Goal: Information Seeking & Learning: Understand process/instructions

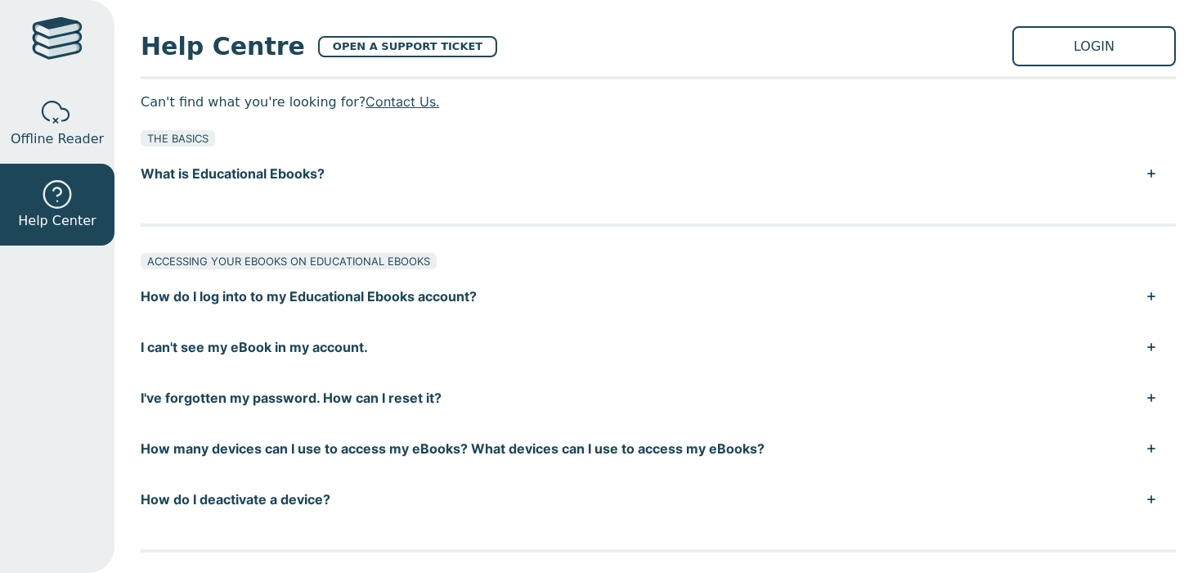
click at [361, 299] on button "How do I log into to my Educational Ebooks account?" at bounding box center [659, 296] width 1036 height 51
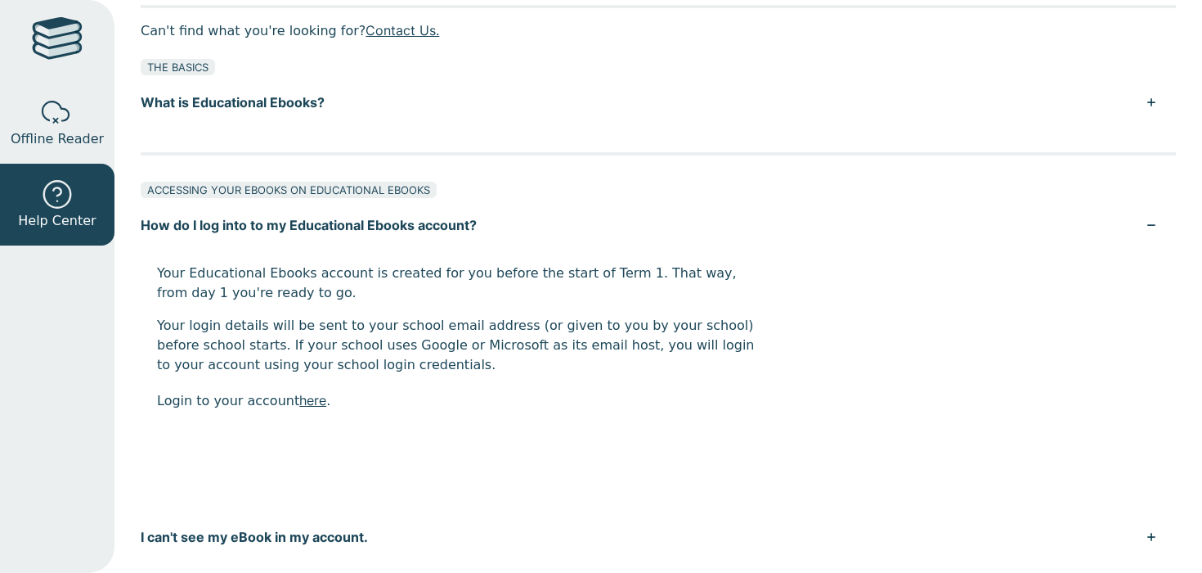
scroll to position [143, 0]
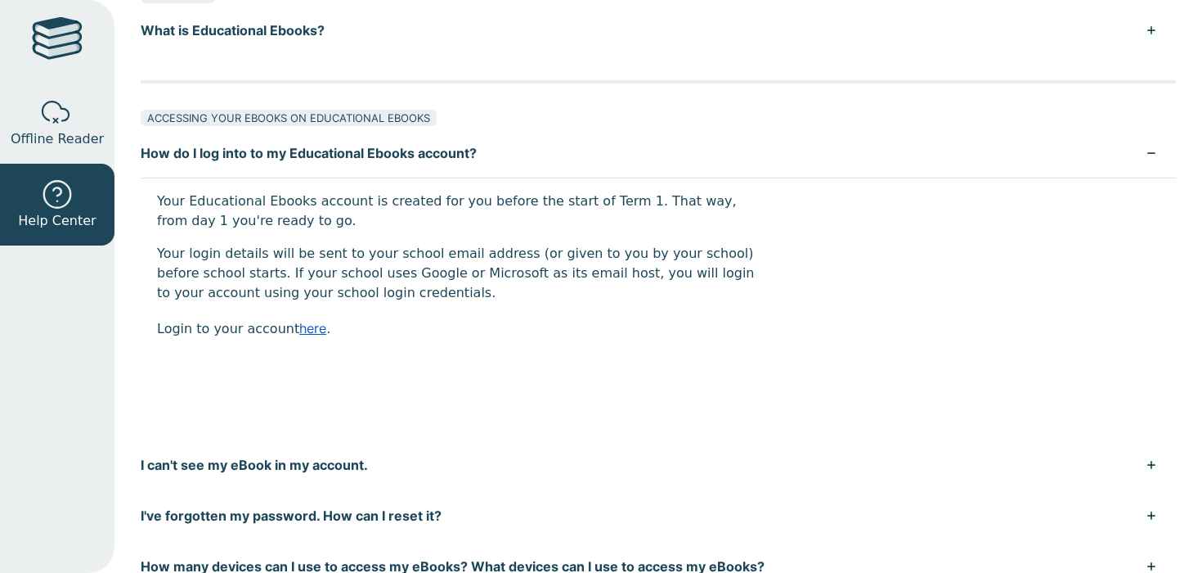
click at [300, 330] on link "here" at bounding box center [312, 328] width 27 height 16
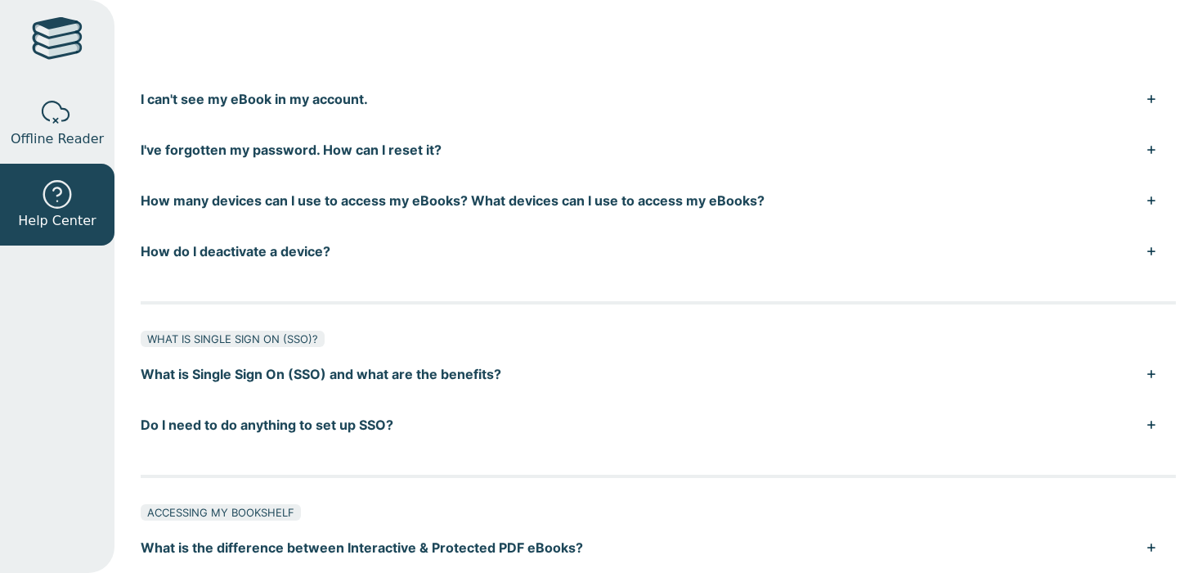
scroll to position [0, 0]
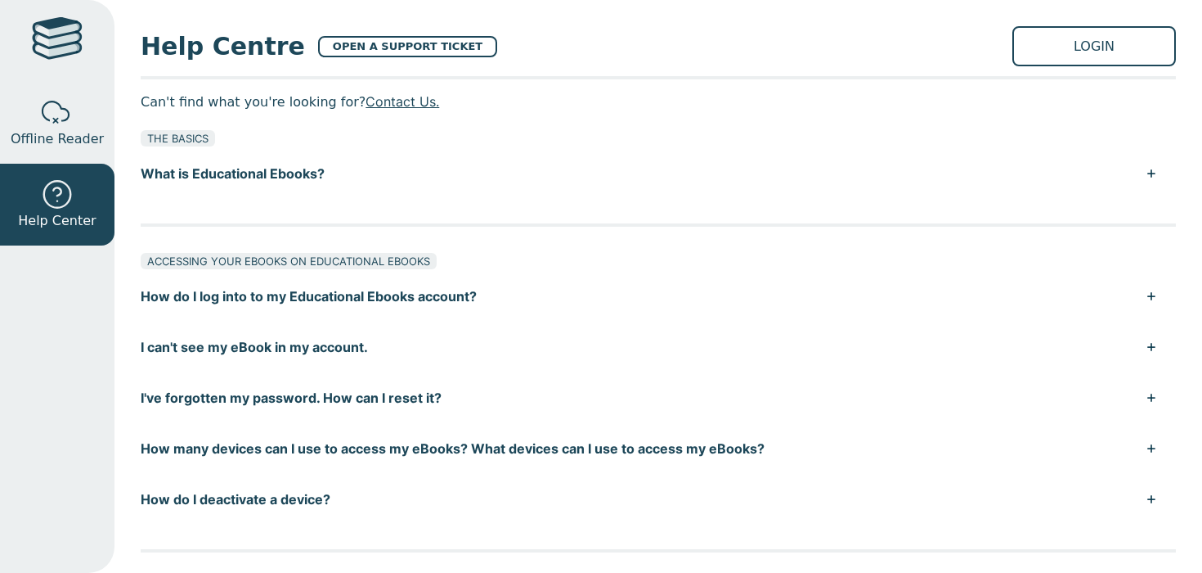
click at [317, 451] on button "How many devices can I use to access my eBooks? What devices can I use to acces…" at bounding box center [659, 448] width 1036 height 51
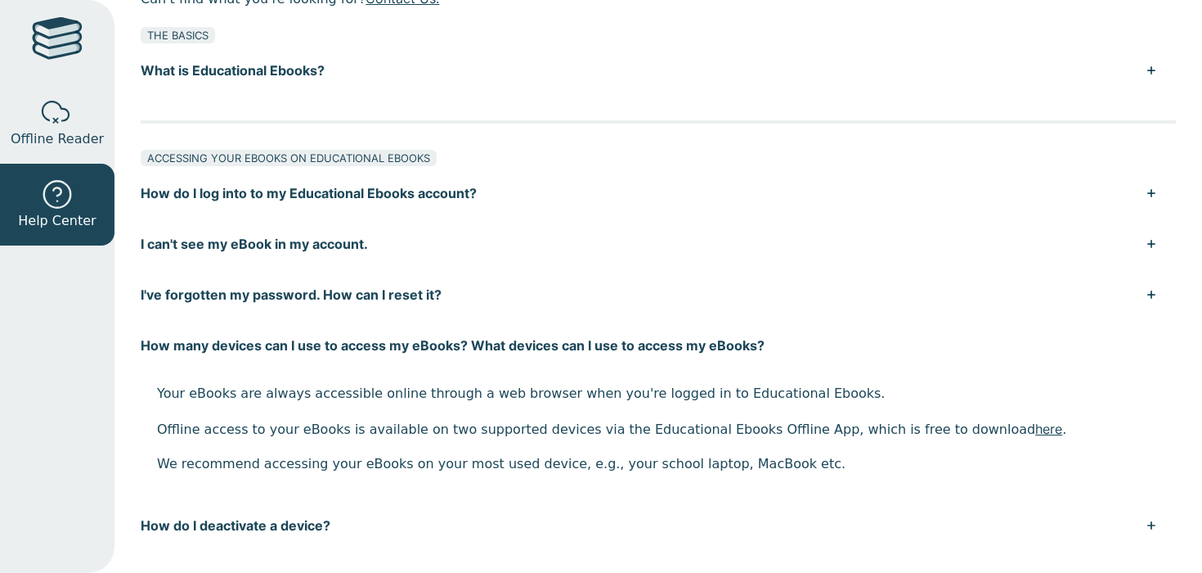
scroll to position [104, 0]
click at [1036, 429] on link "here" at bounding box center [1049, 428] width 27 height 16
